Goal: Task Accomplishment & Management: Use online tool/utility

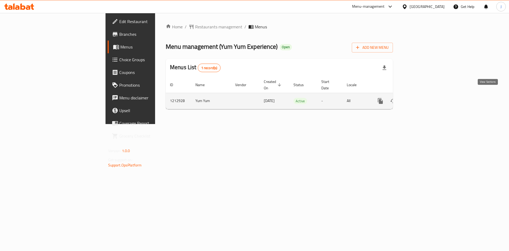
click at [422, 98] on icon "enhanced table" at bounding box center [418, 101] width 6 height 6
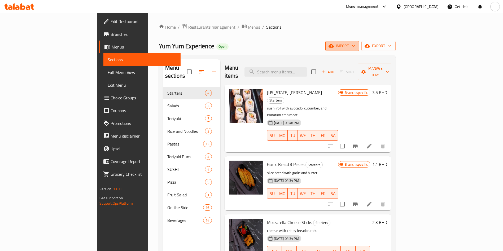
click at [359, 50] on button "import" at bounding box center [342, 46] width 34 height 10
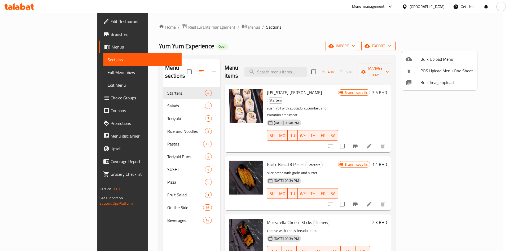
click at [473, 44] on div at bounding box center [254, 125] width 509 height 251
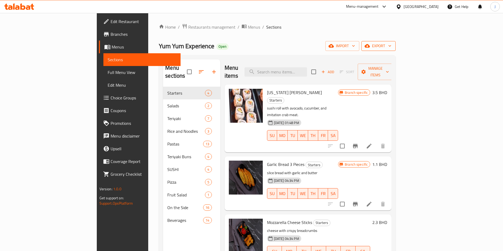
click at [391, 45] on span "export" at bounding box center [378, 46] width 26 height 7
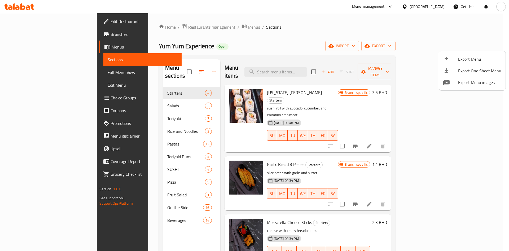
click at [304, 38] on div at bounding box center [254, 125] width 509 height 251
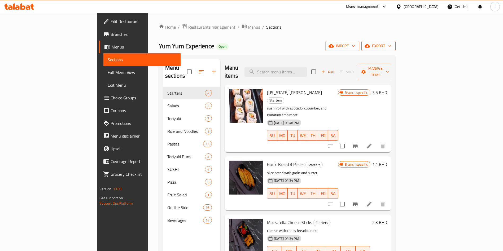
click at [391, 46] on span "export" at bounding box center [378, 46] width 26 height 7
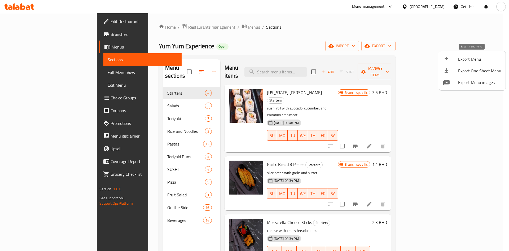
click at [477, 61] on span "Export Menu" at bounding box center [479, 59] width 43 height 6
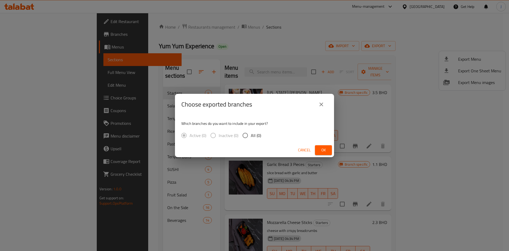
click at [364, 53] on div "Choose exported branches Which branches do you want to include in your export? …" at bounding box center [254, 125] width 509 height 251
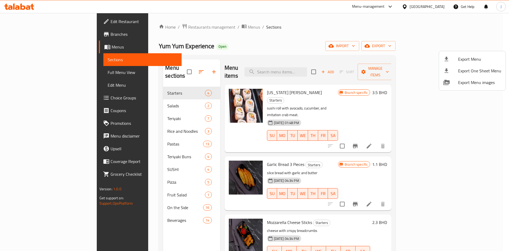
click at [449, 48] on div at bounding box center [254, 125] width 509 height 251
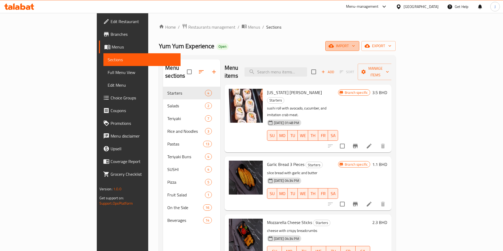
click at [355, 49] on span "import" at bounding box center [341, 46] width 25 height 7
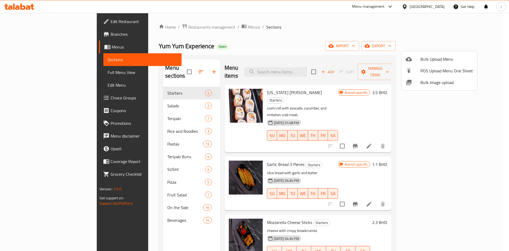
click at [471, 47] on div at bounding box center [254, 125] width 509 height 251
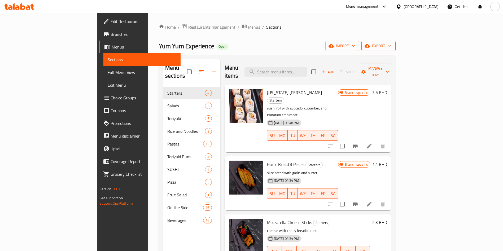
click at [391, 48] on span "export" at bounding box center [378, 46] width 26 height 7
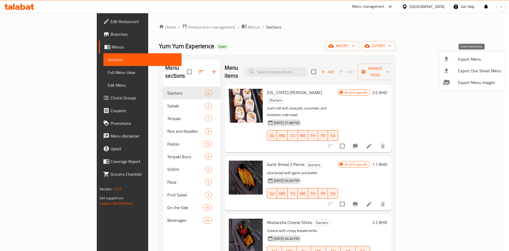
click at [481, 62] on span "Export Menu" at bounding box center [479, 59] width 43 height 6
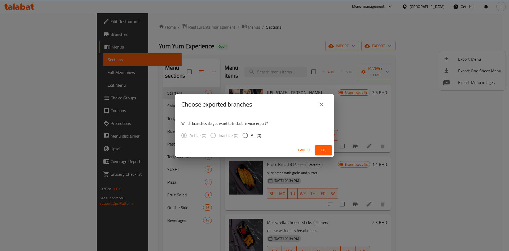
click at [246, 135] on input "All (0)" at bounding box center [245, 135] width 11 height 11
radio input "true"
click at [314, 49] on div "Choose exported branches Which branches do you want to include in your export? …" at bounding box center [254, 125] width 509 height 251
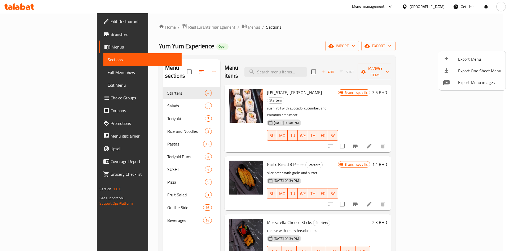
click at [157, 29] on div at bounding box center [254, 125] width 509 height 251
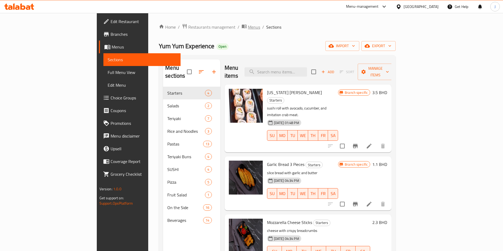
click at [248, 25] on span "Menus" at bounding box center [254, 27] width 12 height 6
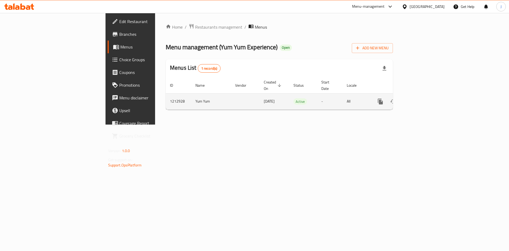
click at [421, 99] on icon "enhanced table" at bounding box center [418, 101] width 5 height 5
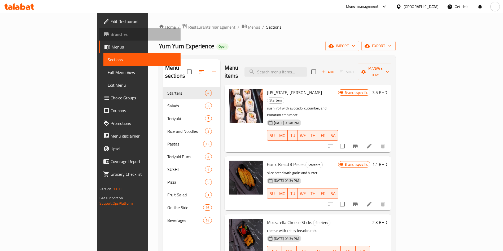
click at [99, 37] on link "Branches" at bounding box center [140, 34] width 82 height 13
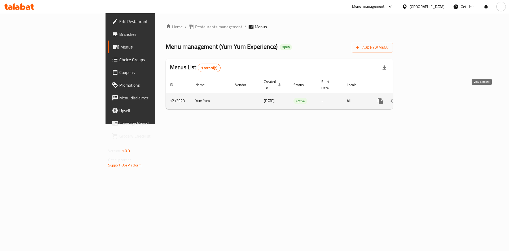
click at [422, 98] on icon "enhanced table" at bounding box center [418, 101] width 6 height 6
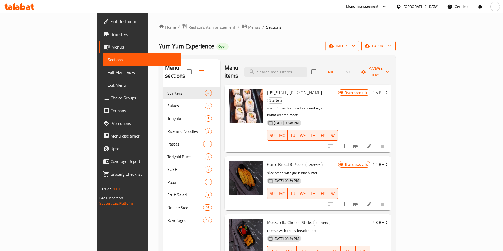
click at [391, 47] on span "export" at bounding box center [378, 46] width 26 height 7
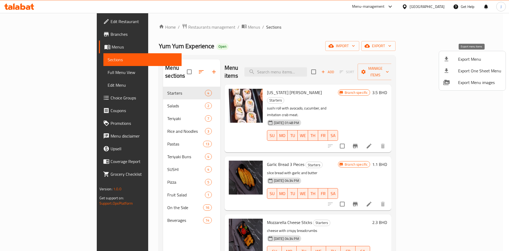
click at [485, 59] on span "Export Menu" at bounding box center [479, 59] width 43 height 6
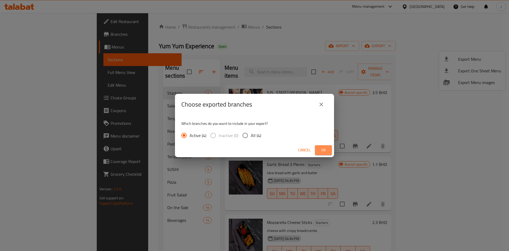
click at [328, 149] on button "Ok" at bounding box center [323, 150] width 17 height 10
